Goal: Transaction & Acquisition: Purchase product/service

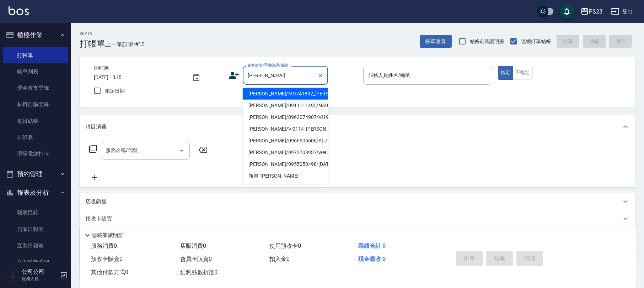
click at [291, 100] on li "[PERSON_NAME]/MO741852_[PERSON_NAME]/MO741852" at bounding box center [285, 94] width 85 height 12
type input "[PERSON_NAME]/MO741852_[PERSON_NAME]/MO741852"
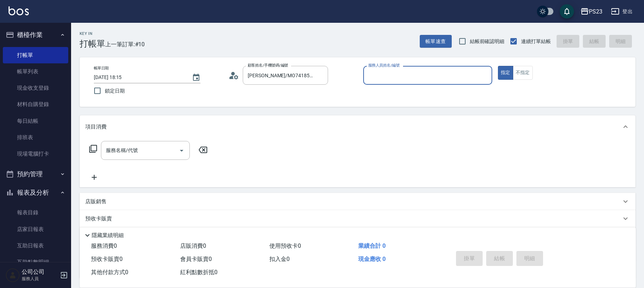
click at [234, 76] on icon at bounding box center [234, 75] width 11 height 11
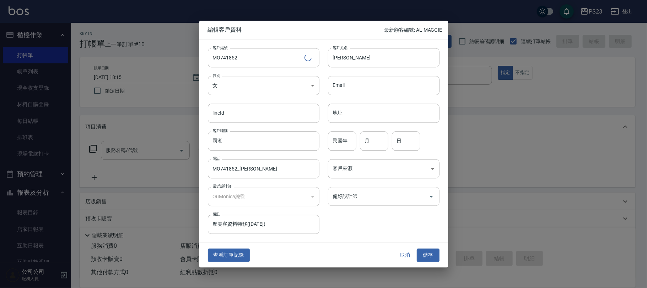
click at [353, 192] on div "偏好設計師 偏好設計師" at bounding box center [384, 196] width 112 height 19
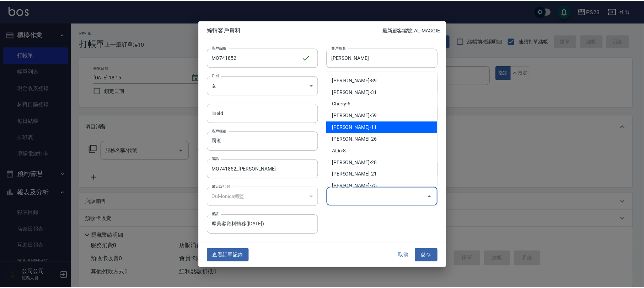
scroll to position [55, 0]
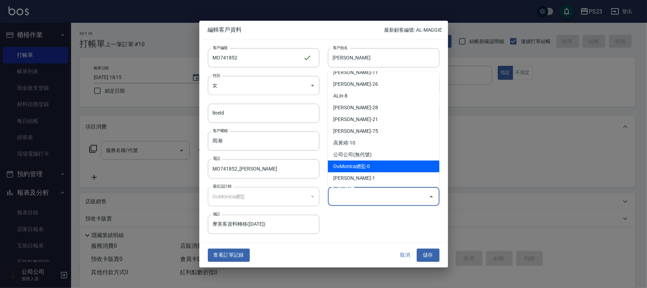
click at [371, 167] on li "OuMonica總監-0" at bounding box center [384, 166] width 112 height 12
type input "OuMonica總監"
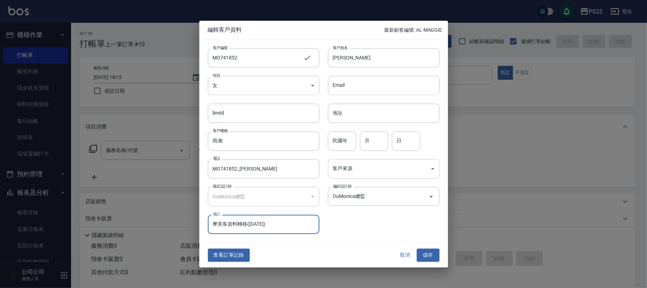
click at [368, 171] on body "PS23 登出 櫃檯作業 打帳單 帳單列表 現金收支登錄 材料自購登錄 每日結帳 排班表 現場電腦打卡 預約管理 預約管理 單日預約紀錄 單週預約紀錄 報表及…" at bounding box center [323, 172] width 647 height 345
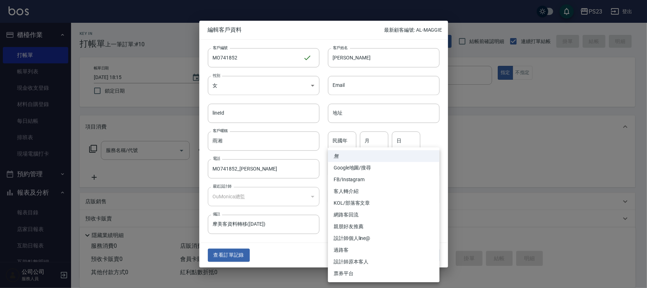
click at [370, 259] on li "設計師原本客人" at bounding box center [384, 262] width 112 height 12
type input "設計師原本客人"
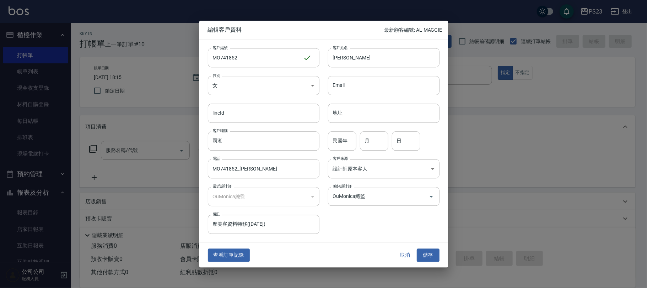
click at [423, 259] on button "儲存" at bounding box center [428, 255] width 23 height 13
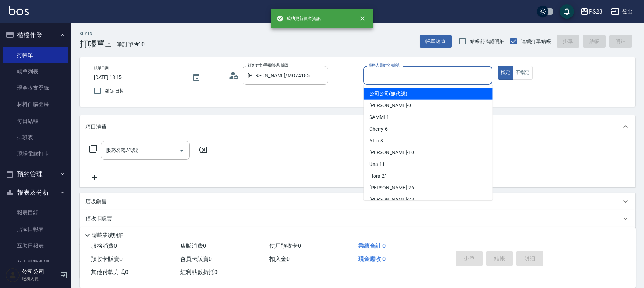
click at [433, 76] on input "服務人員姓名/編號" at bounding box center [428, 75] width 123 height 12
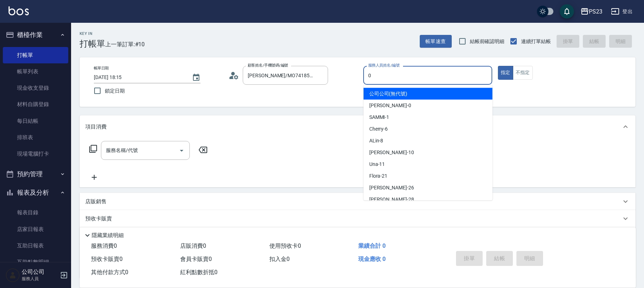
type input "[PERSON_NAME]-0"
type button "true"
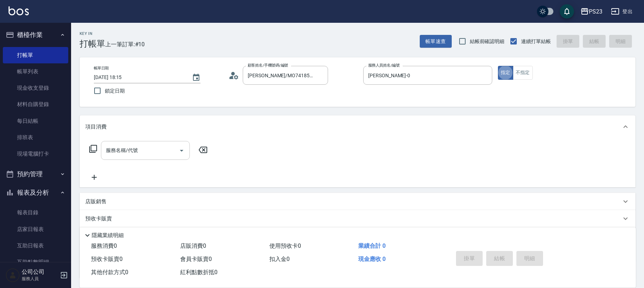
drag, startPoint x: 137, startPoint y: 142, endPoint x: 139, endPoint y: 135, distance: 6.9
click at [139, 141] on div "服務名稱/代號" at bounding box center [145, 150] width 89 height 19
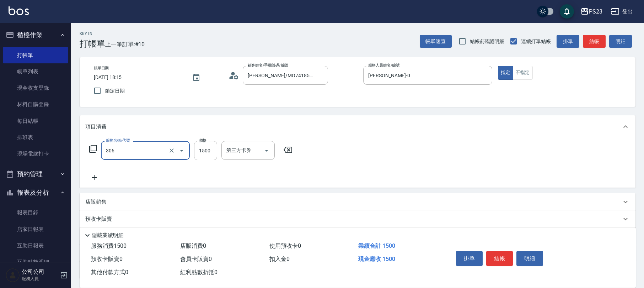
type input "指定洗+剪髮1500(306)"
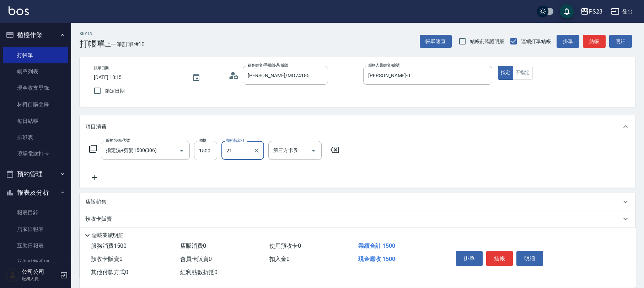
type input "Flora-21"
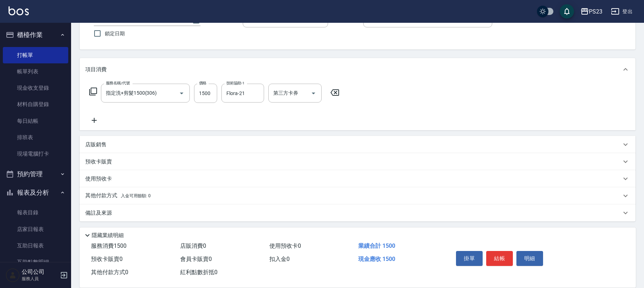
click at [127, 198] on span "入金可用餘額: 0" at bounding box center [136, 195] width 30 height 5
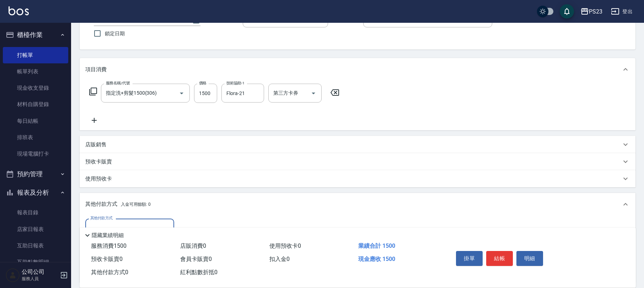
scroll to position [0, 0]
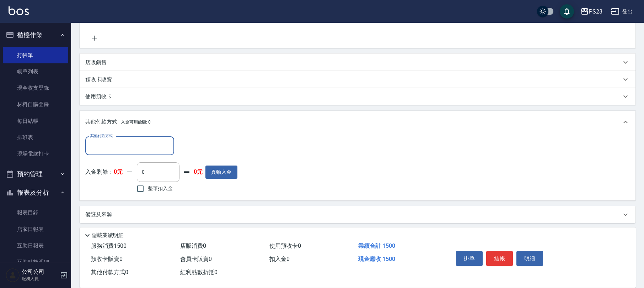
click at [131, 141] on input "其他付款方式" at bounding box center [130, 145] width 82 height 12
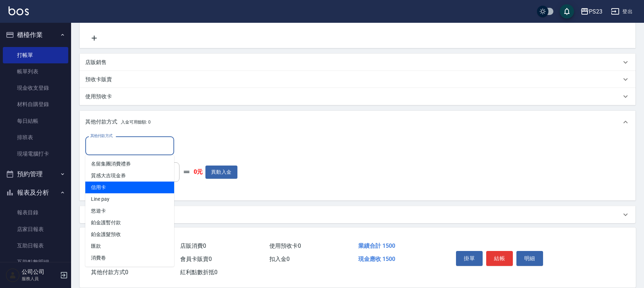
click at [126, 185] on span "信用卡" at bounding box center [129, 187] width 89 height 12
type input "信用卡"
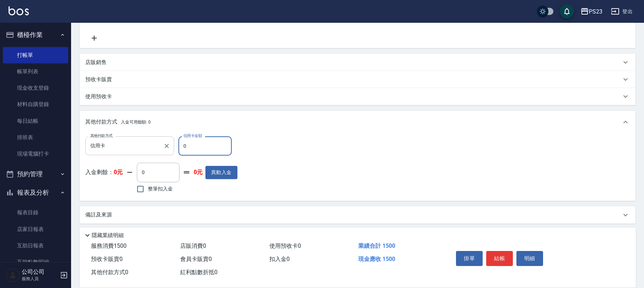
drag, startPoint x: 188, startPoint y: 146, endPoint x: 172, endPoint y: 146, distance: 16.0
click at [172, 146] on div "其他付款方式 信用卡 其他付款方式 信用卡金額 0 信用卡金額" at bounding box center [161, 145] width 152 height 19
type input "1500"
click at [495, 256] on button "結帳" at bounding box center [499, 258] width 27 height 15
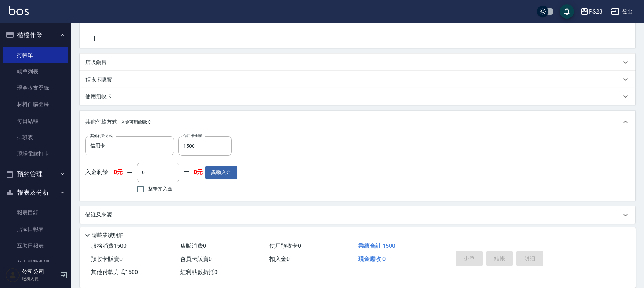
type input "[DATE] 18:51"
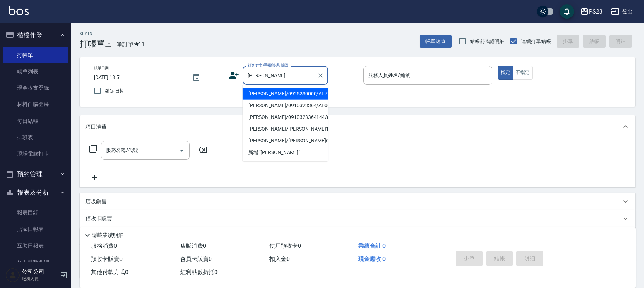
click at [306, 96] on li "[PERSON_NAME]/0925230000/AL720527" at bounding box center [285, 94] width 85 height 12
type input "[PERSON_NAME]/0925230000/AL720527"
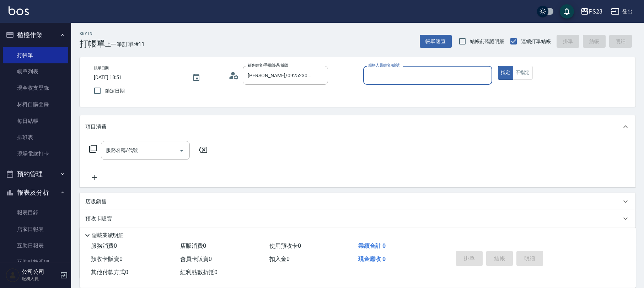
type input "ALin-8"
click at [136, 155] on input "服務名稱/代號" at bounding box center [140, 150] width 72 height 12
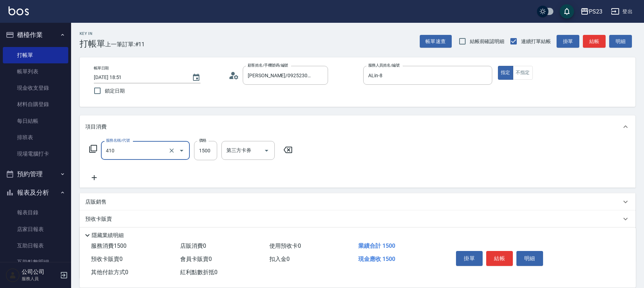
type input "補染(410)"
type input "1800"
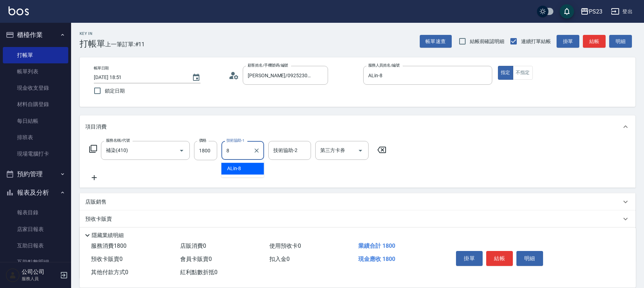
type input "ALin-8"
type input "青惠-26"
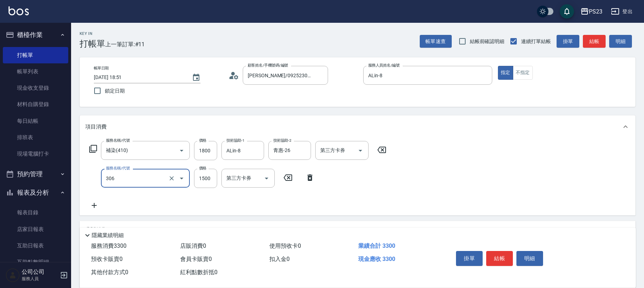
type input "指定洗+剪髮1500(306)"
type input "850"
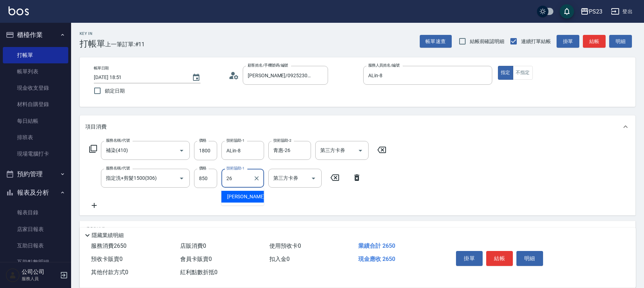
type input "青惠-26"
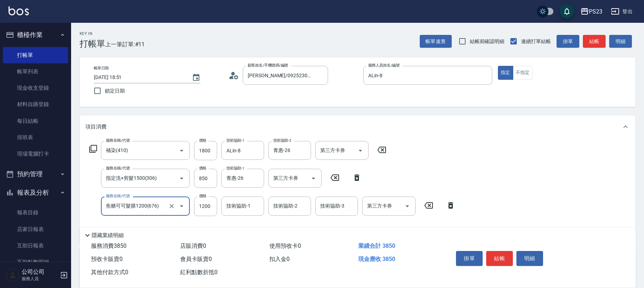
type input "焦糖可可髮膜1200(676)"
type input "1020"
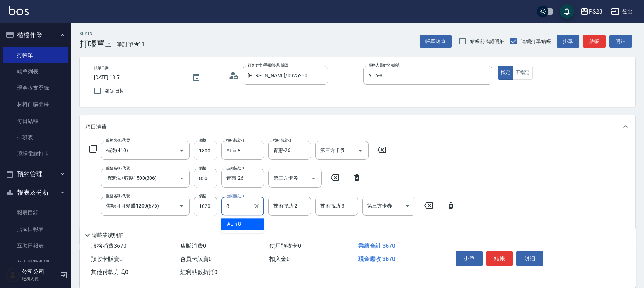
type input "ALin-8"
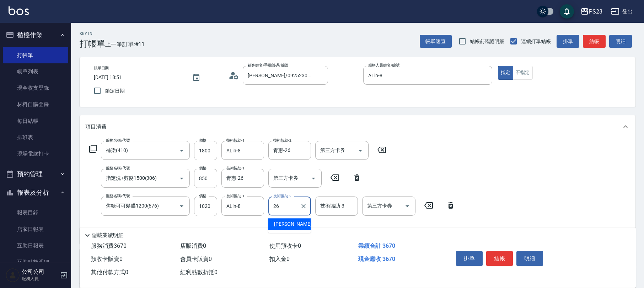
type input "青惠-26"
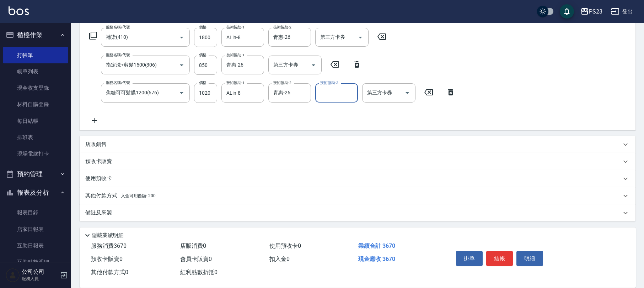
click at [110, 209] on p "備註及來源" at bounding box center [98, 212] width 27 height 7
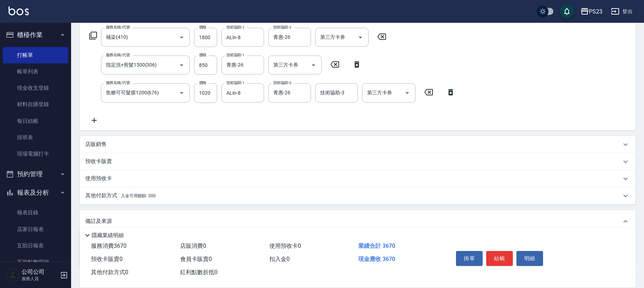
scroll to position [161, 0]
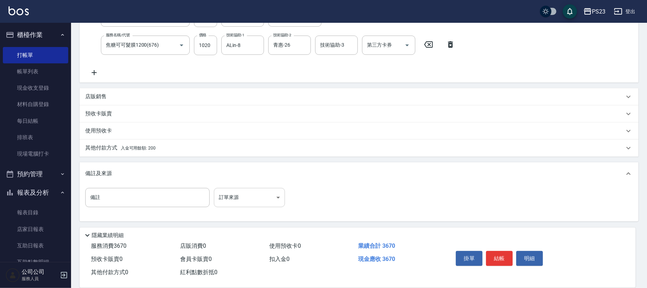
click at [238, 201] on body "PS23 登出 櫃檯作業 打帳單 帳單列表 現金收支登錄 材料自購登錄 每日結帳 排班表 現場電腦打卡 預約管理 預約管理 單日預約紀錄 單週預約紀錄 報表及…" at bounding box center [323, 63] width 647 height 449
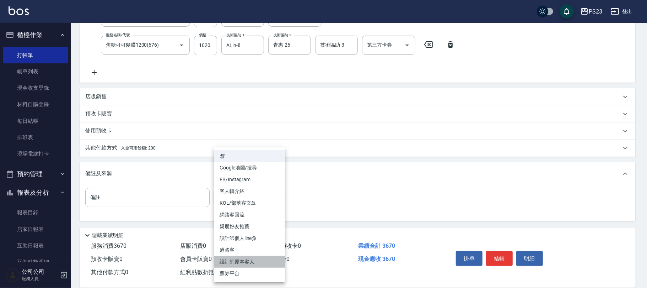
click at [252, 262] on li "設計師原本客人" at bounding box center [249, 262] width 71 height 12
type input "設計師原本客人"
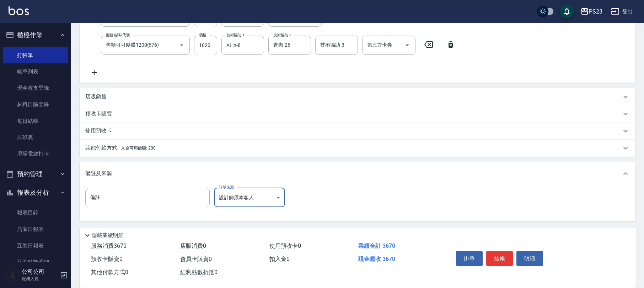
click at [147, 145] on span "入金可用餘額: 200" at bounding box center [138, 147] width 35 height 5
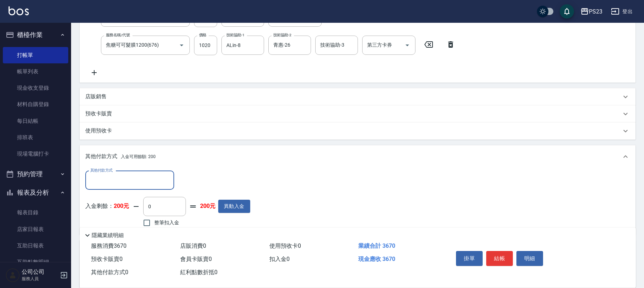
scroll to position [238, 0]
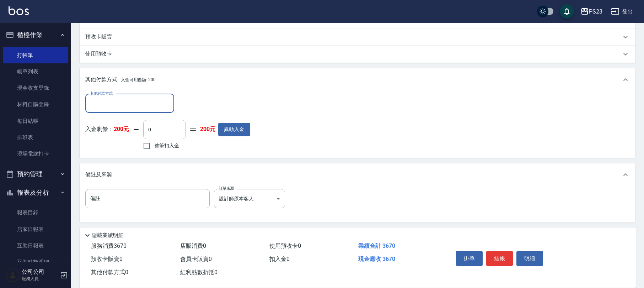
click at [153, 107] on input "其他付款方式" at bounding box center [130, 103] width 82 height 12
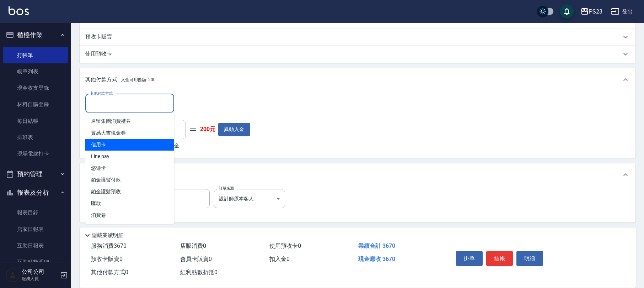
click at [117, 143] on span "信用卡" at bounding box center [129, 145] width 89 height 12
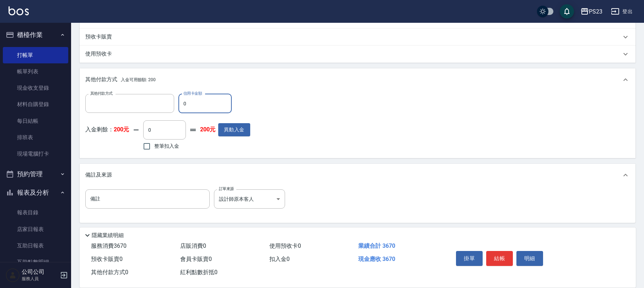
type input "信用卡"
drag, startPoint x: 198, startPoint y: 105, endPoint x: 151, endPoint y: 97, distance: 48.3
click at [151, 101] on div "其他付款方式 信用卡 其他付款方式 信用卡金額 0 信用卡金額" at bounding box center [167, 103] width 165 height 19
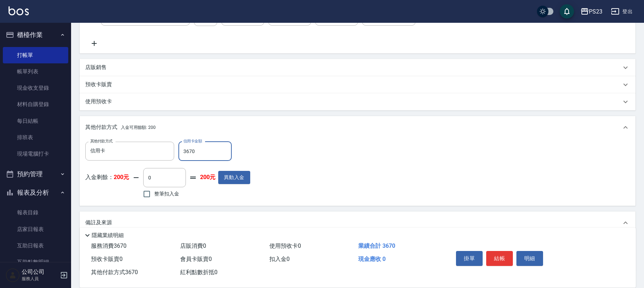
scroll to position [95, 0]
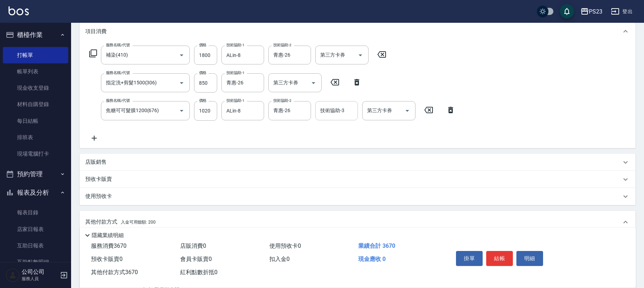
type input "3670"
click at [324, 112] on div "技術協助-3 技術協助-3" at bounding box center [336, 110] width 43 height 19
type input "ALin-8"
type input "0"
click at [302, 110] on icon "Clear" at bounding box center [303, 110] width 7 height 7
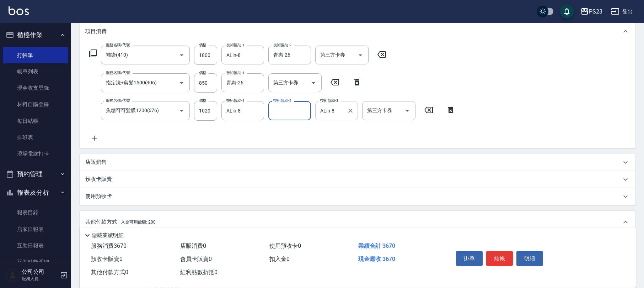
click at [349, 110] on icon "Clear" at bounding box center [350, 110] width 7 height 7
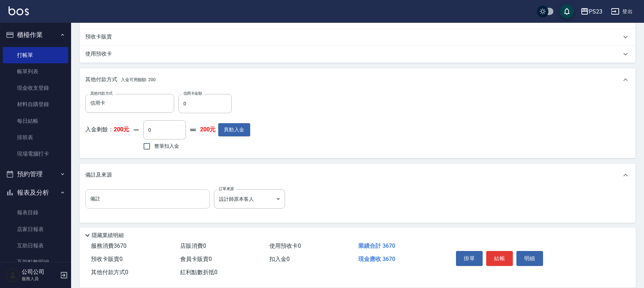
scroll to position [239, 0]
click at [187, 106] on input "0" at bounding box center [204, 101] width 53 height 19
type input "3670"
click at [498, 254] on button "結帳" at bounding box center [499, 258] width 27 height 15
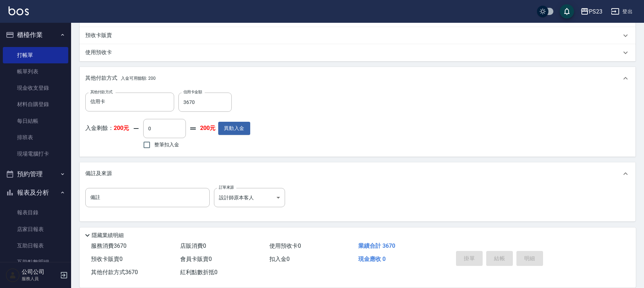
type input "[DATE] 18:52"
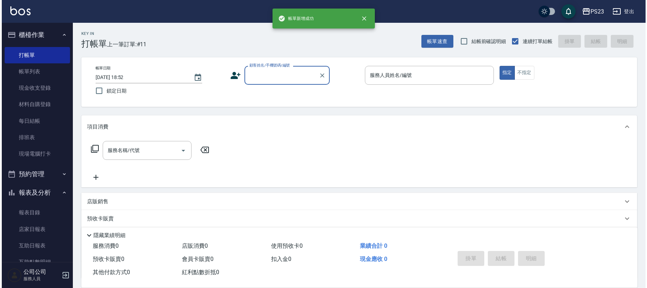
scroll to position [0, 0]
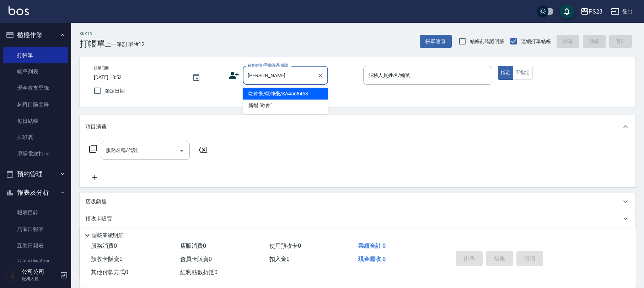
click at [302, 92] on li "歐仲毫/歐仲毫/SA4568453" at bounding box center [285, 94] width 85 height 12
type input "歐仲毫/歐仲毫/SA4568453"
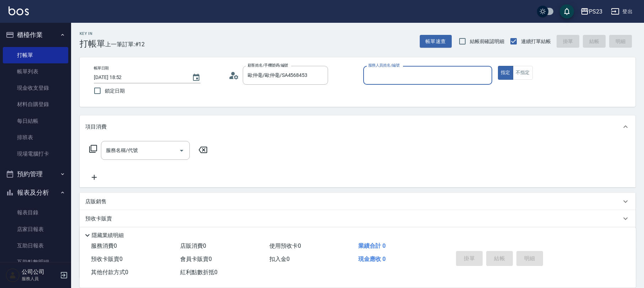
click at [234, 79] on icon at bounding box center [234, 75] width 11 height 11
click at [232, 75] on circle at bounding box center [233, 74] width 4 height 4
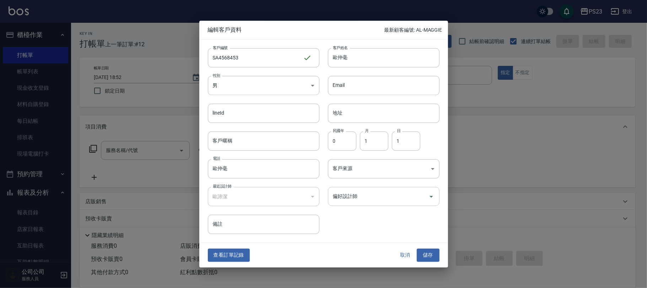
click at [353, 199] on input "偏好設計師" at bounding box center [378, 196] width 95 height 12
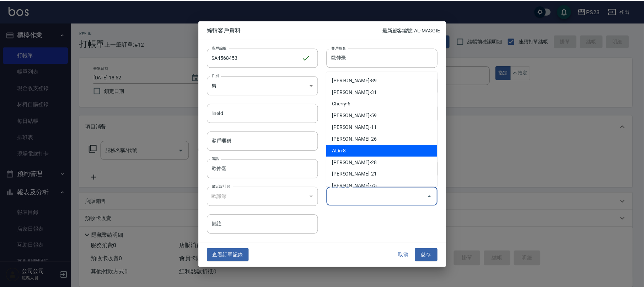
scroll to position [55, 0]
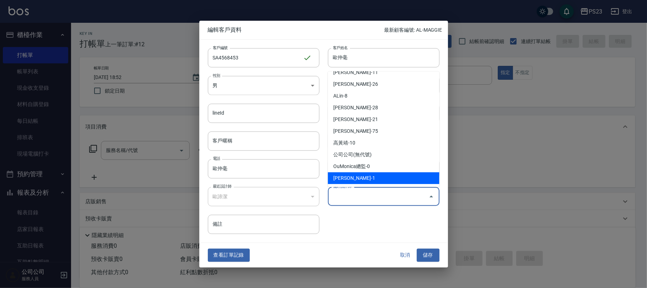
click at [353, 175] on li "[PERSON_NAME]-1" at bounding box center [384, 178] width 112 height 12
type input "歐諦潔"
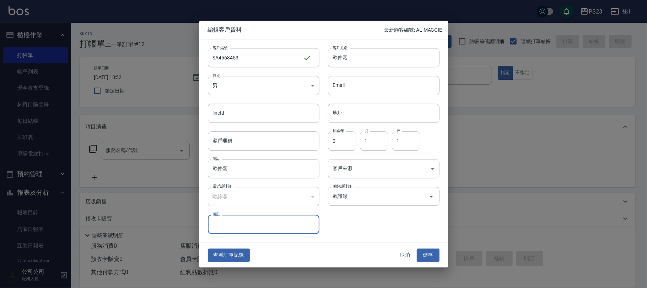
click at [361, 168] on body "PS23 登出 櫃檯作業 打帳單 帳單列表 現金收支登錄 材料自購登錄 每日結帳 排班表 現場電腦打卡 預約管理 預約管理 單日預約紀錄 單週預約紀錄 報表及…" at bounding box center [323, 172] width 647 height 345
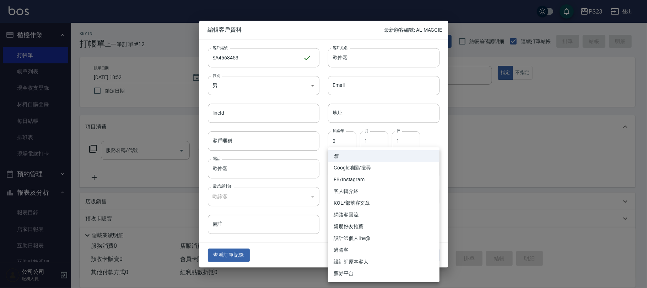
click at [360, 261] on li "設計師原本客人" at bounding box center [384, 262] width 112 height 12
type input "設計師原本客人"
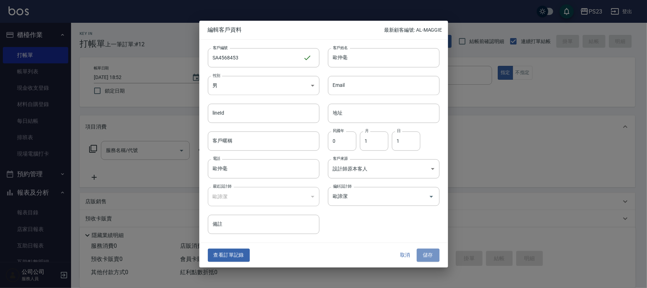
click at [436, 252] on button "儲存" at bounding box center [428, 255] width 23 height 13
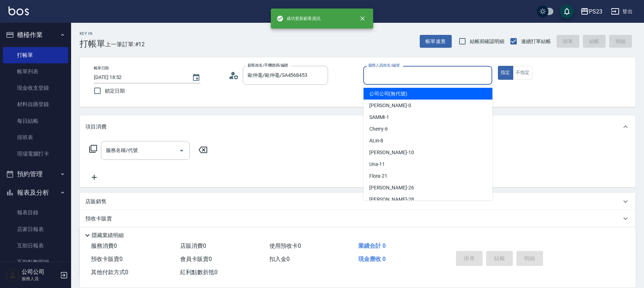
click at [402, 80] on input "服務人員姓名/編號" at bounding box center [428, 75] width 123 height 12
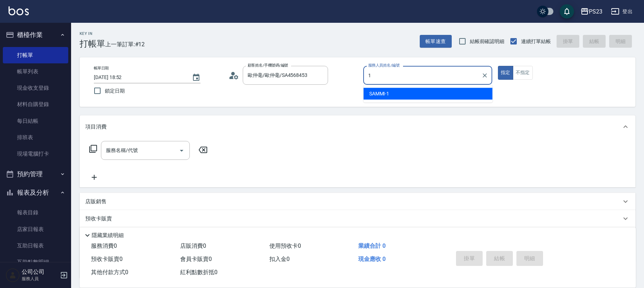
type input "SAMMI-1"
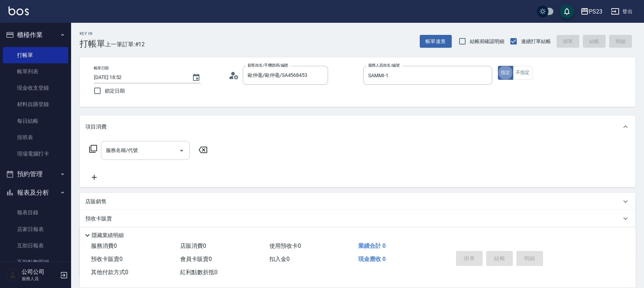
click at [167, 146] on input "服務名稱/代號" at bounding box center [140, 150] width 72 height 12
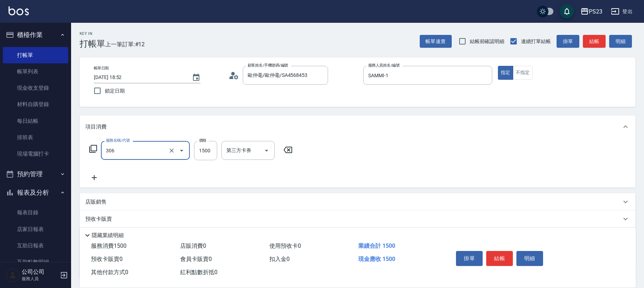
type input "指定洗+剪髮1500(306)"
type input "500"
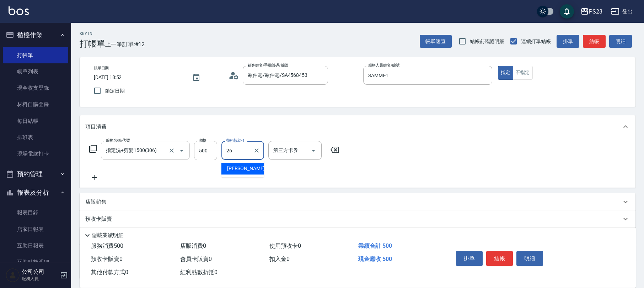
type input "青惠-26"
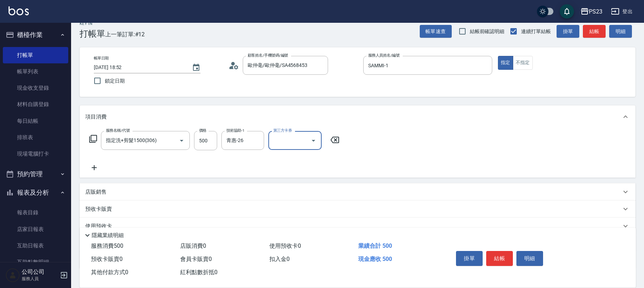
scroll to position [57, 0]
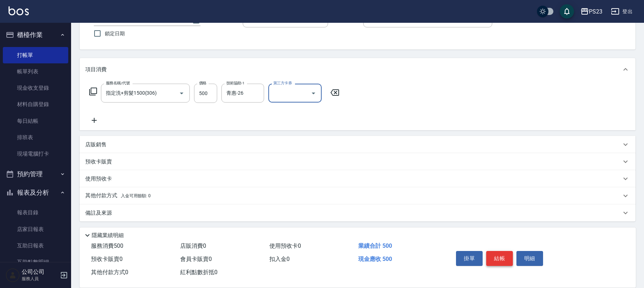
click at [508, 256] on button "結帳" at bounding box center [499, 258] width 27 height 15
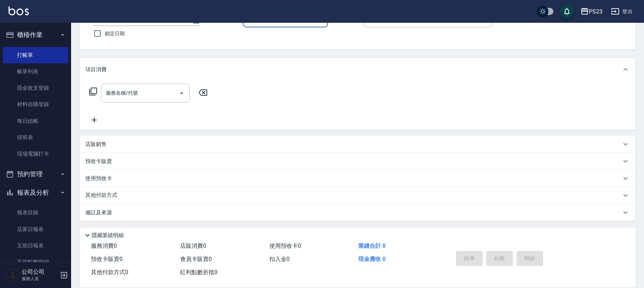
scroll to position [0, 0]
